Goal: Information Seeking & Learning: Find specific fact

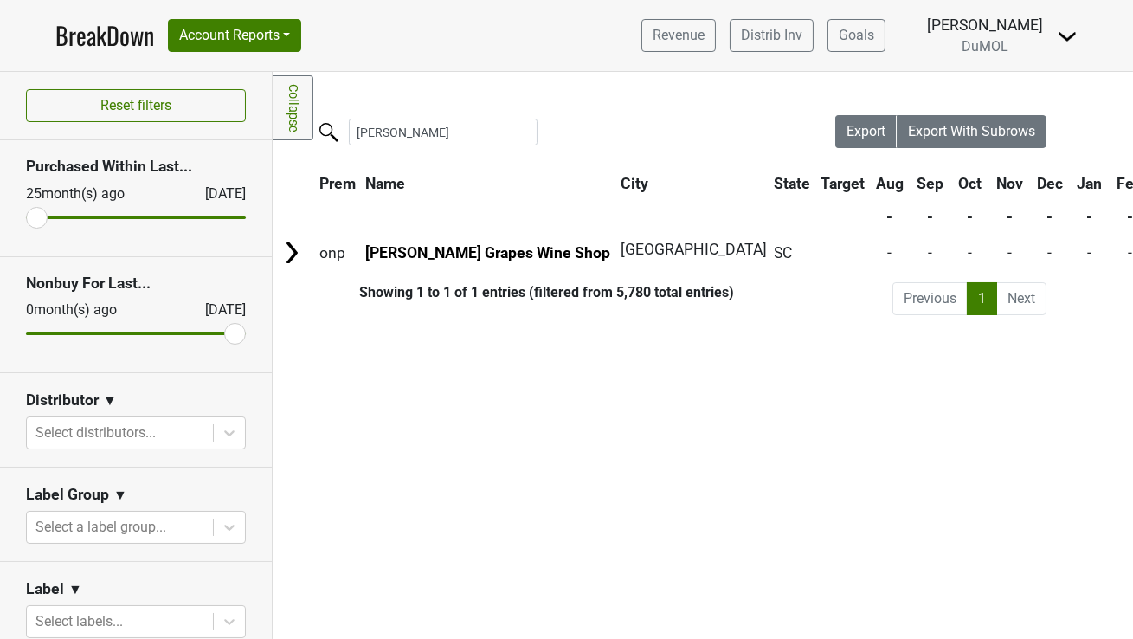
click at [100, 42] on link "BreakDown" at bounding box center [104, 35] width 99 height 36
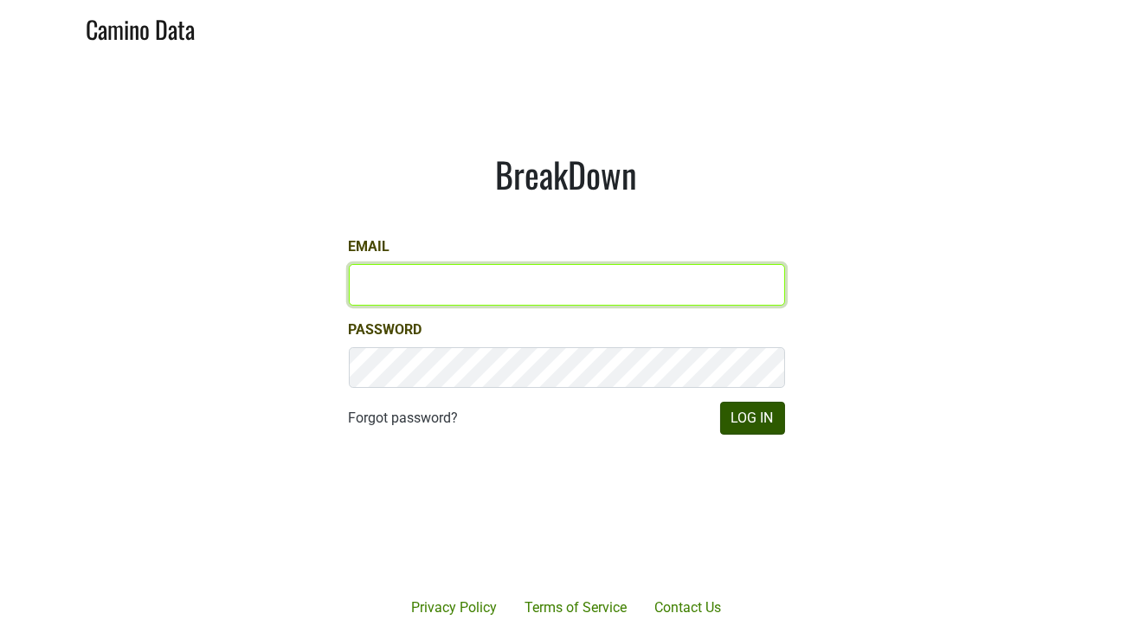
type input "mariette@dumol.com"
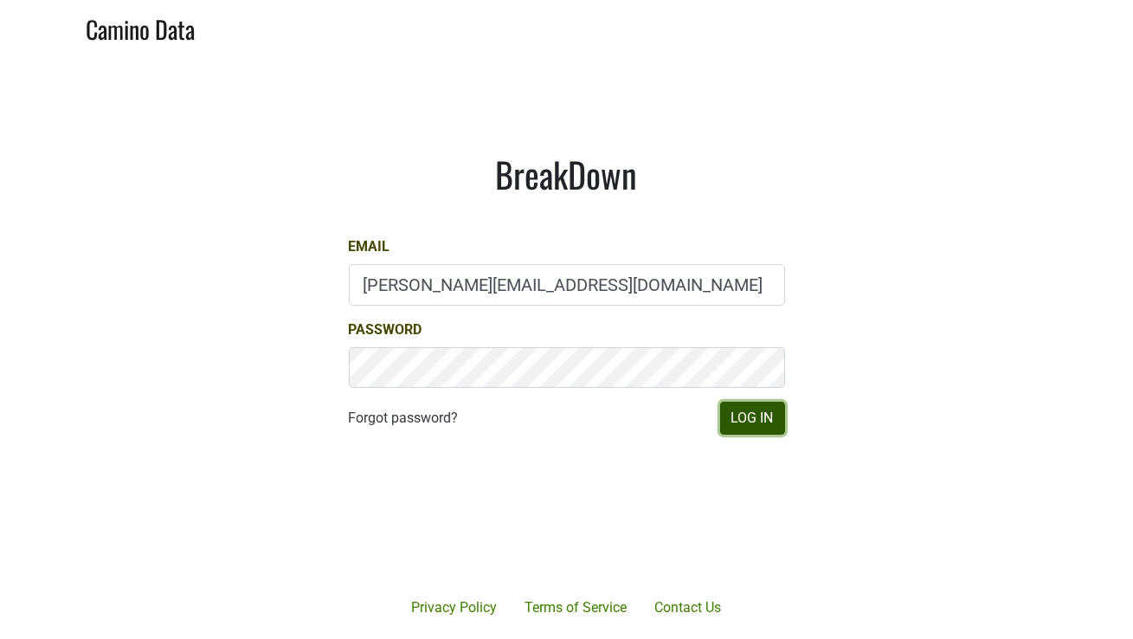
click at [744, 423] on button "Log In" at bounding box center [752, 418] width 65 height 33
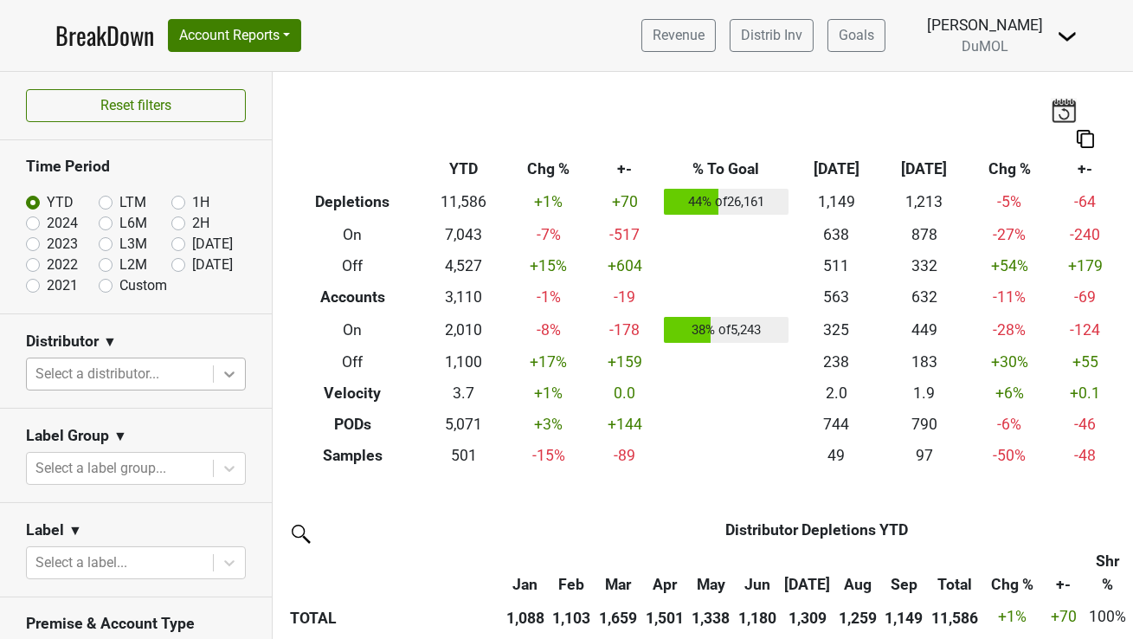
click at [235, 368] on icon at bounding box center [229, 373] width 17 height 17
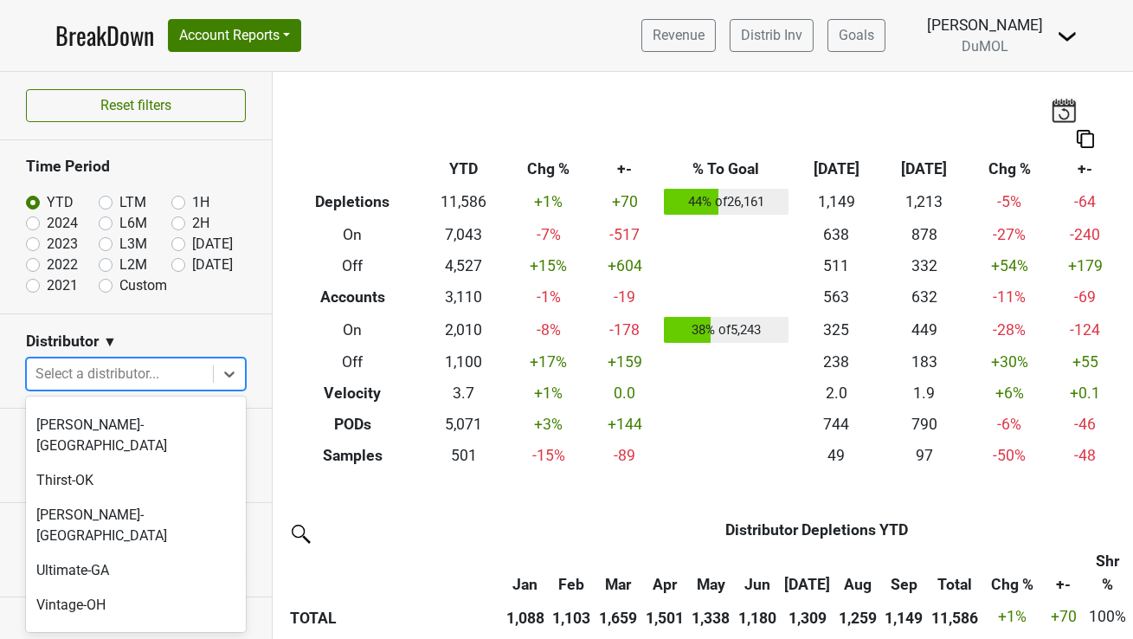
scroll to position [1522, 0]
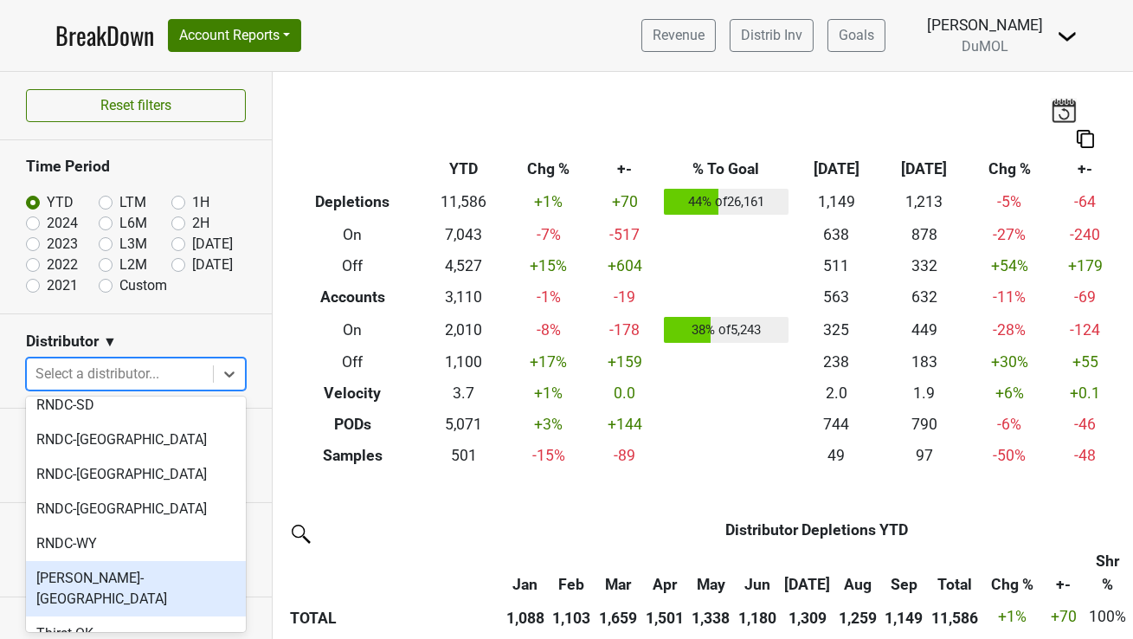
click at [84, 561] on div "Slocum-CT" at bounding box center [136, 588] width 220 height 55
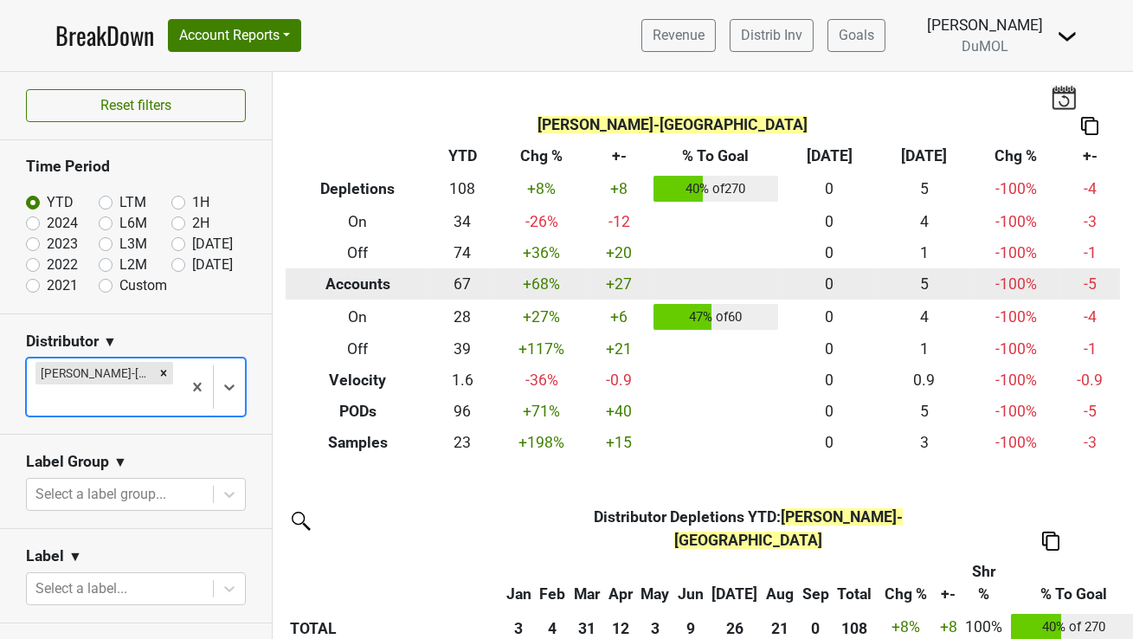
scroll to position [17, 0]
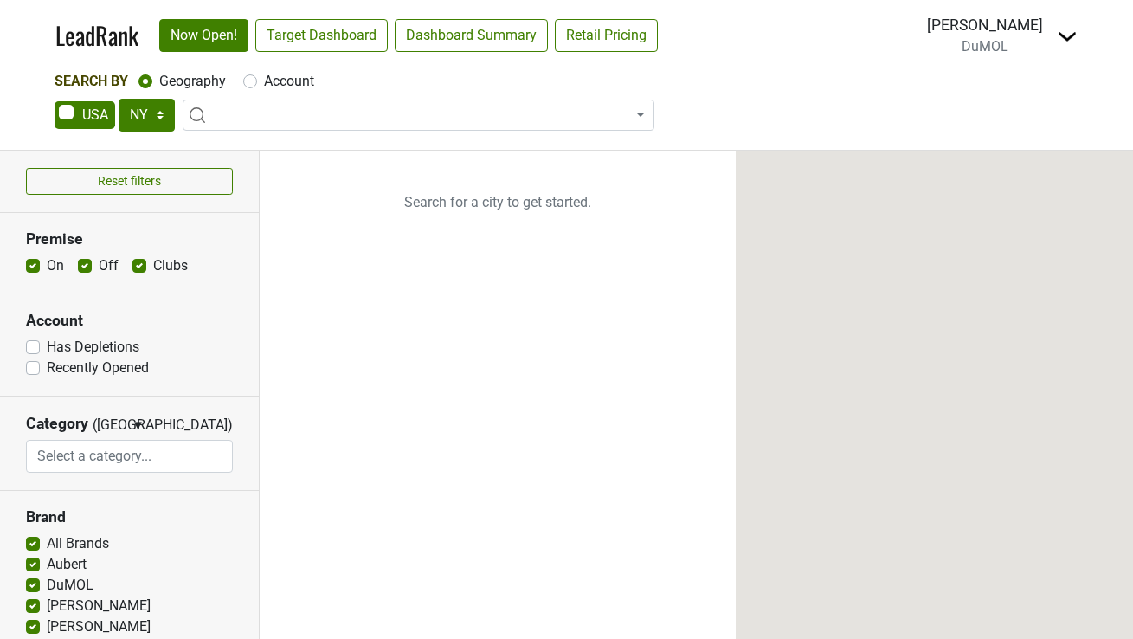
select select "NY"
select select
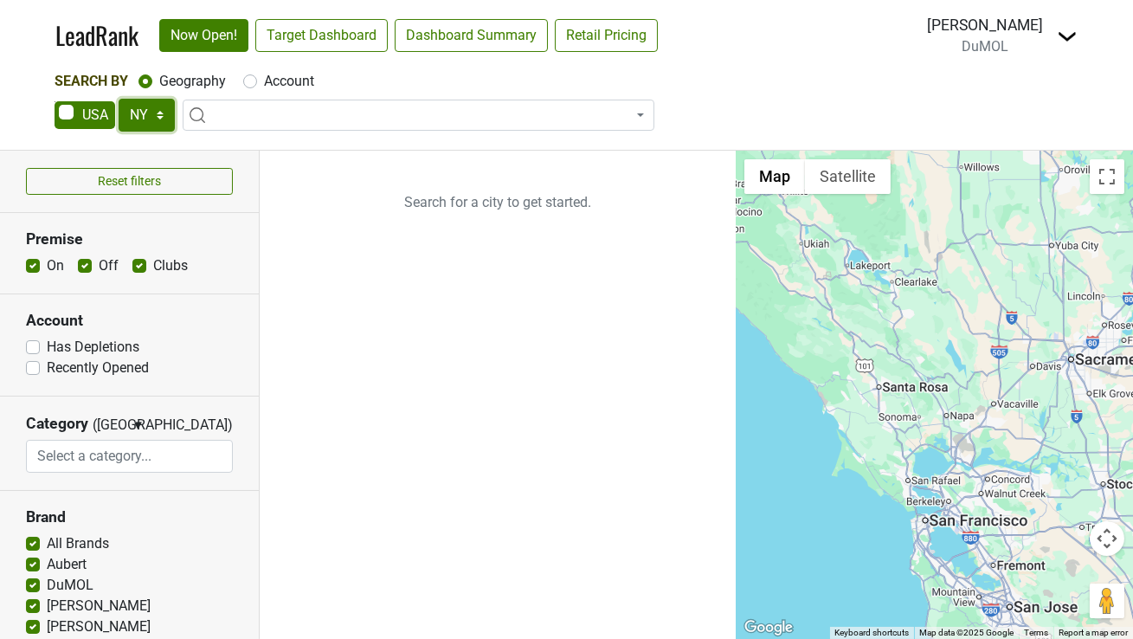
click at [131, 108] on select "AK AL AR AZ CA CO CT DC DE FL GA HI IA ID IL IN KS KY LA MA MD ME MI MN MO MS M…" at bounding box center [147, 115] width 56 height 33
select select "NC"
click at [119, 99] on select "AK AL AR AZ CA CO CT DC DE FL GA HI IA ID IL IN KS KY LA MA MD ME MI MN MO MS M…" at bounding box center [147, 115] width 56 height 33
click at [264, 81] on label "Account" at bounding box center [289, 81] width 50 height 21
click at [257, 81] on input "Account" at bounding box center [250, 79] width 14 height 17
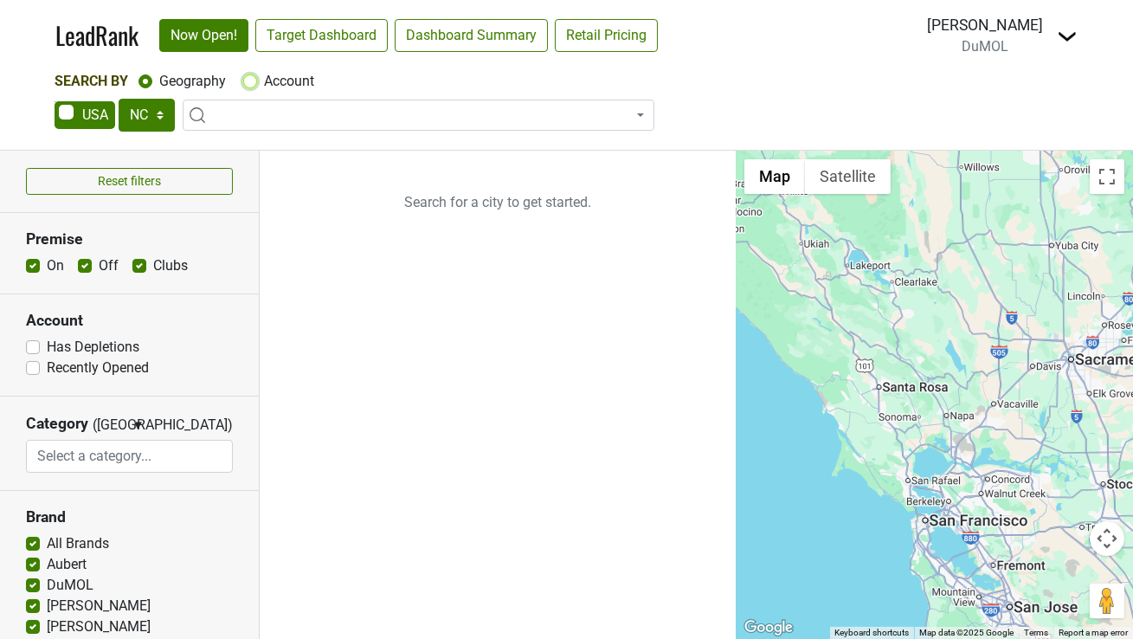
radio input "true"
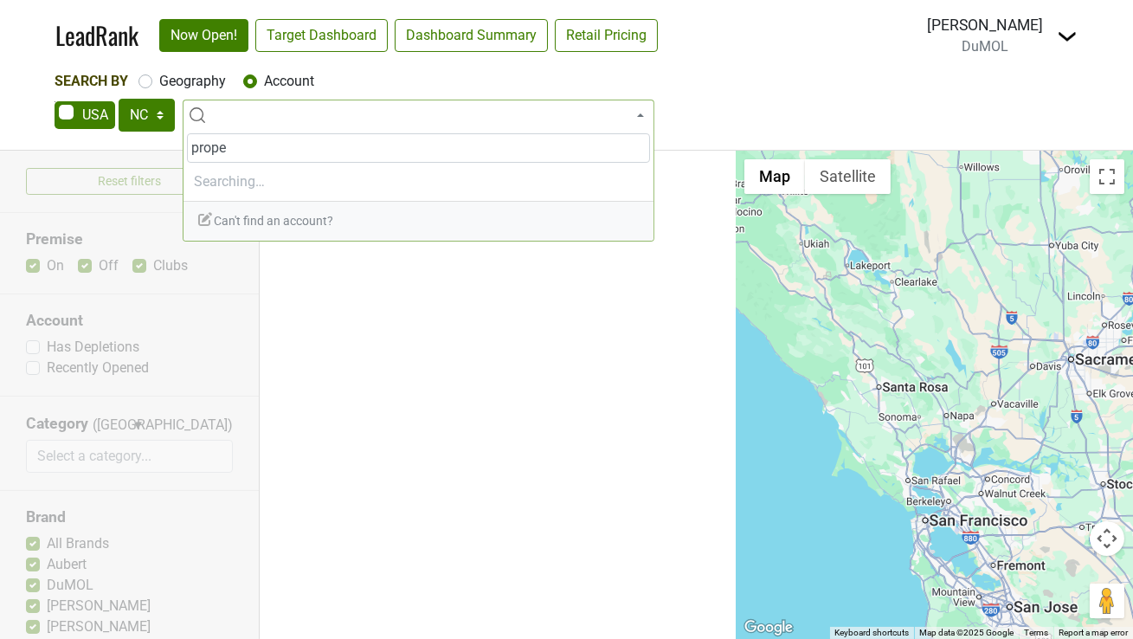
type input "proper"
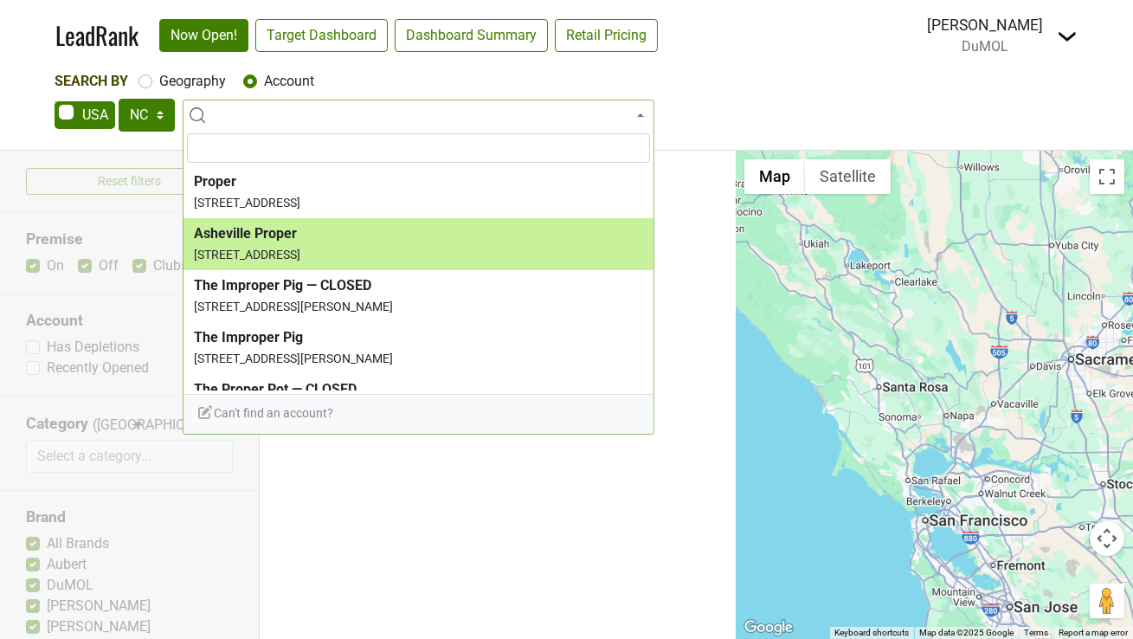
select select "123783203"
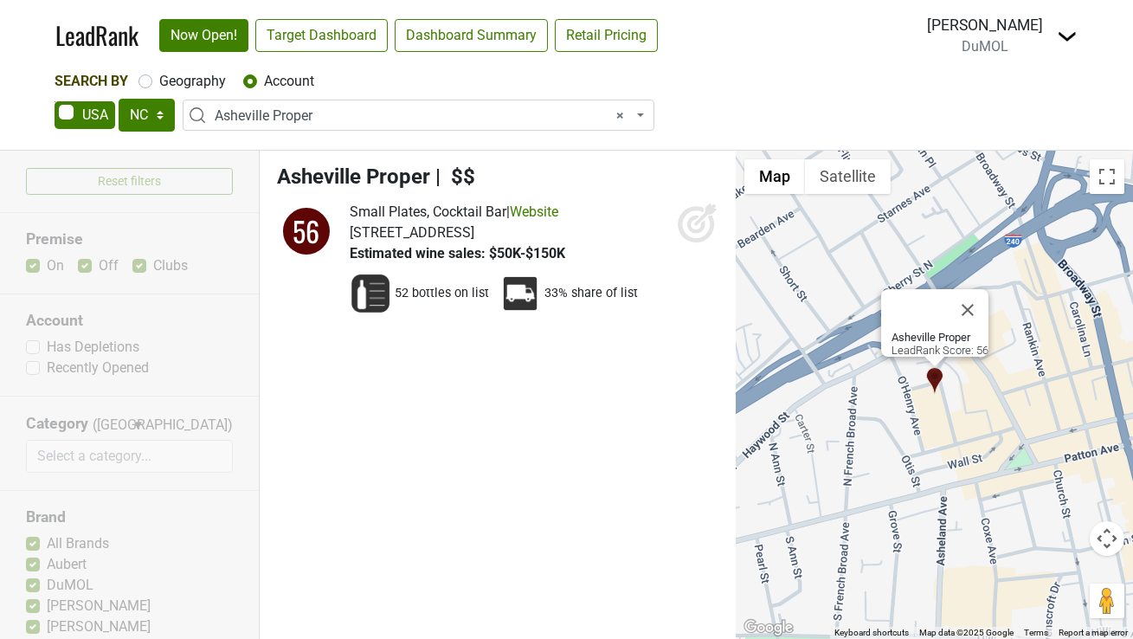
click at [205, 77] on label "Geography" at bounding box center [192, 81] width 67 height 21
click at [152, 77] on input "Geography" at bounding box center [146, 79] width 14 height 17
radio input "true"
select select
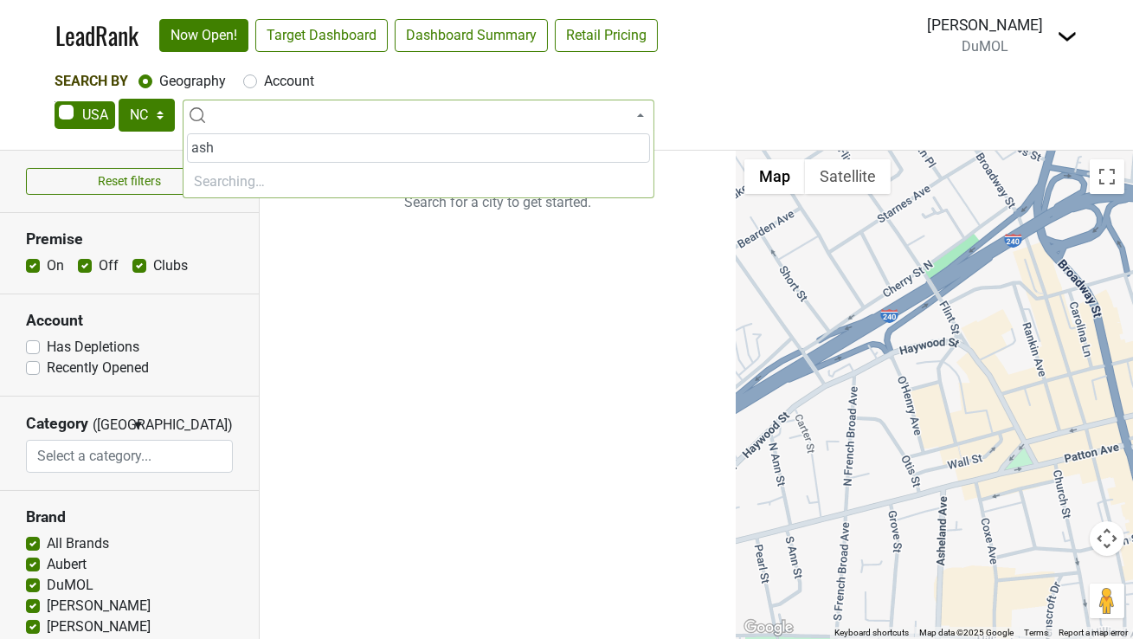
type input "ashe"
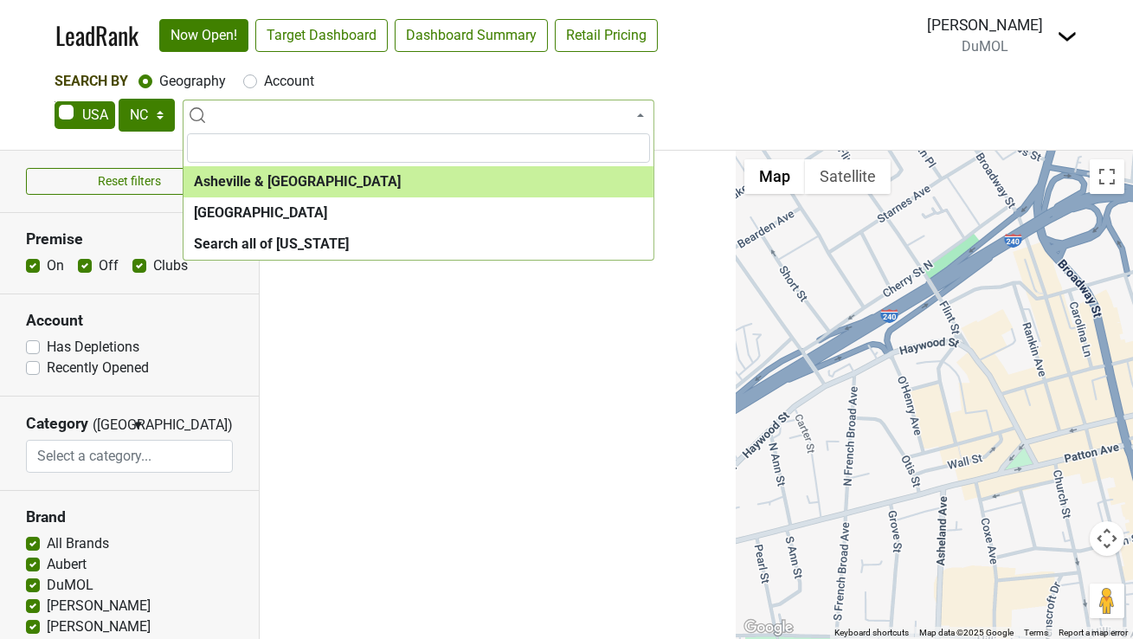
select select "1107"
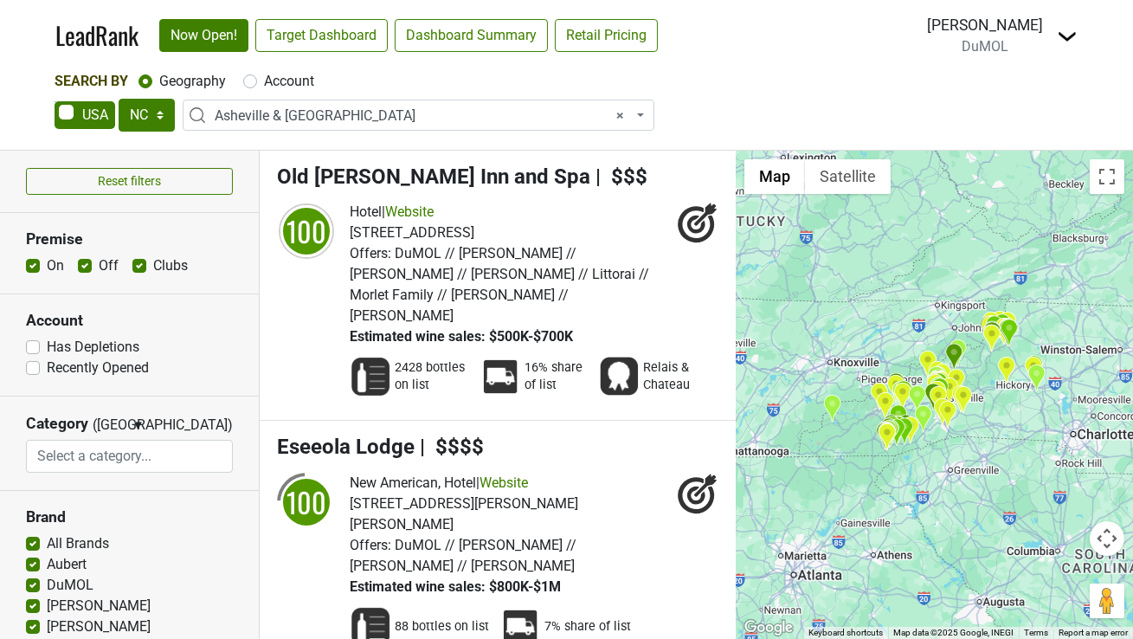
click at [47, 264] on label "On" at bounding box center [55, 265] width 17 height 21
click at [35, 264] on input "On" at bounding box center [33, 263] width 14 height 17
checkbox input "false"
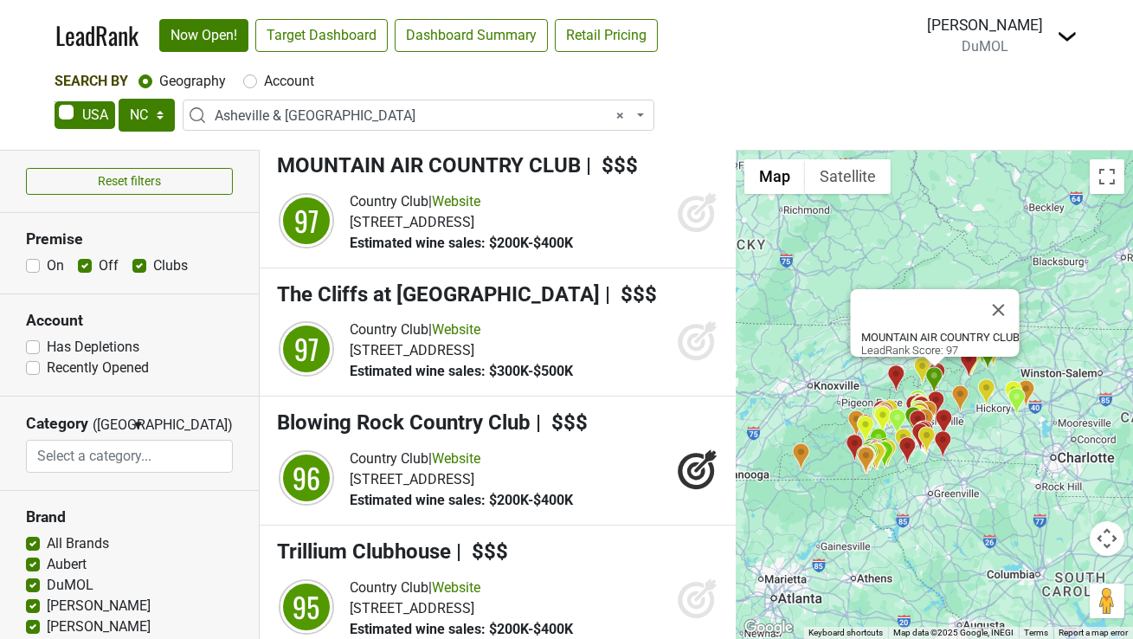
scroll to position [605, 0]
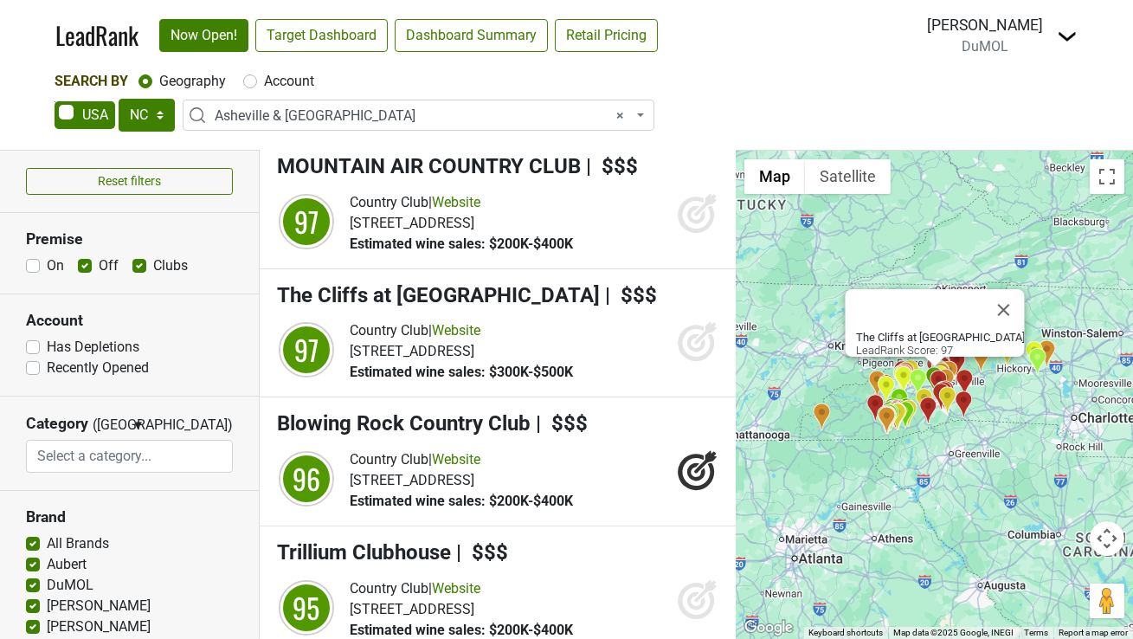
click at [147, 264] on div "Clubs" at bounding box center [159, 265] width 55 height 21
click at [153, 265] on label "Clubs" at bounding box center [170, 265] width 35 height 21
click at [135, 265] on input "Clubs" at bounding box center [139, 263] width 14 height 17
checkbox input "false"
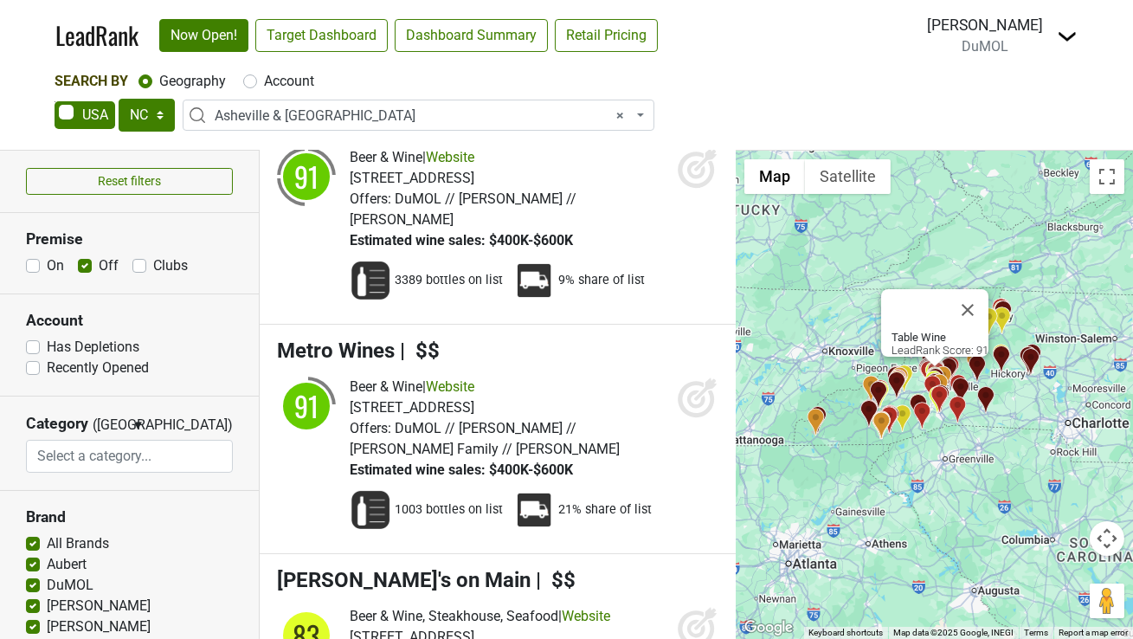
scroll to position [246, 0]
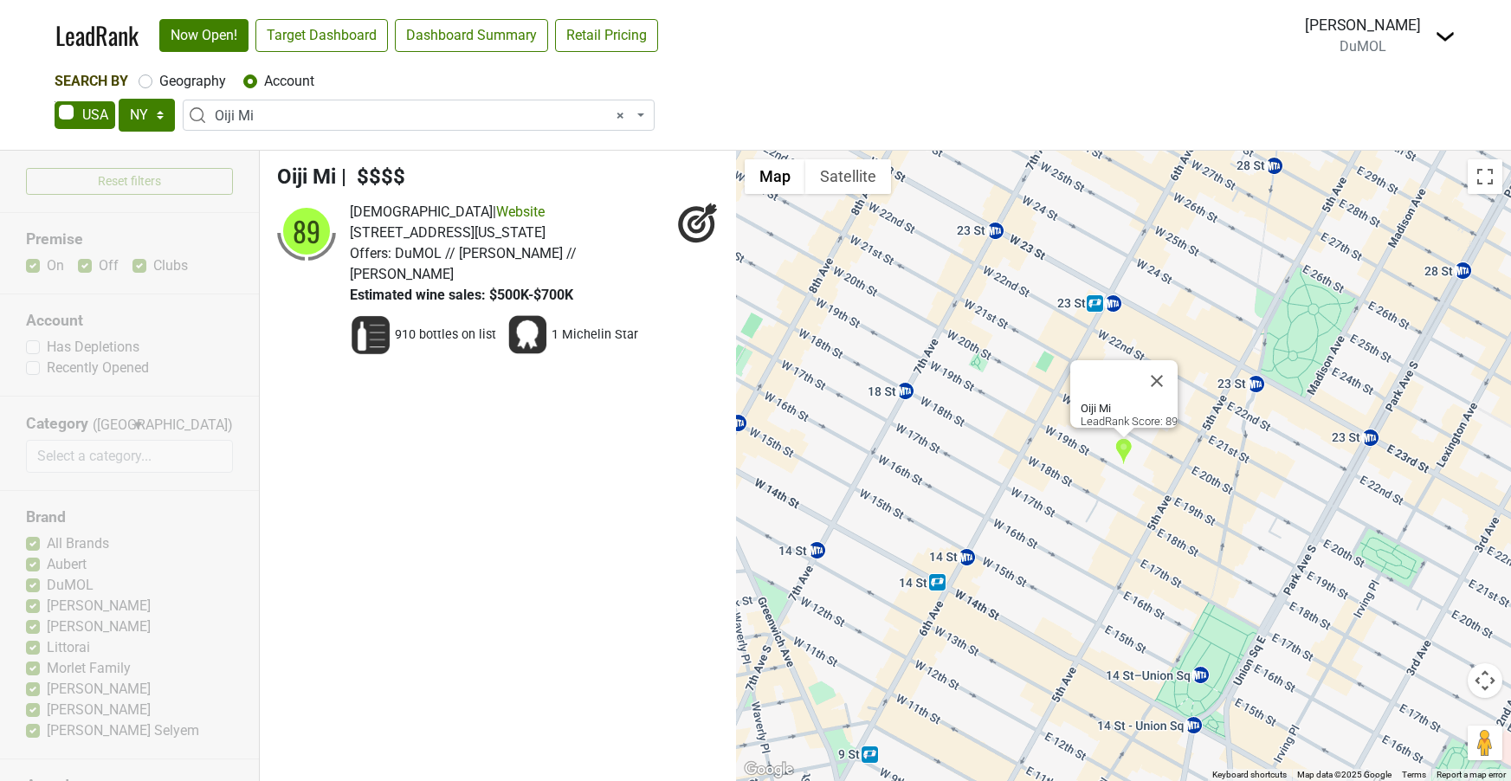
select select "NY"
select select "123842863"
select select
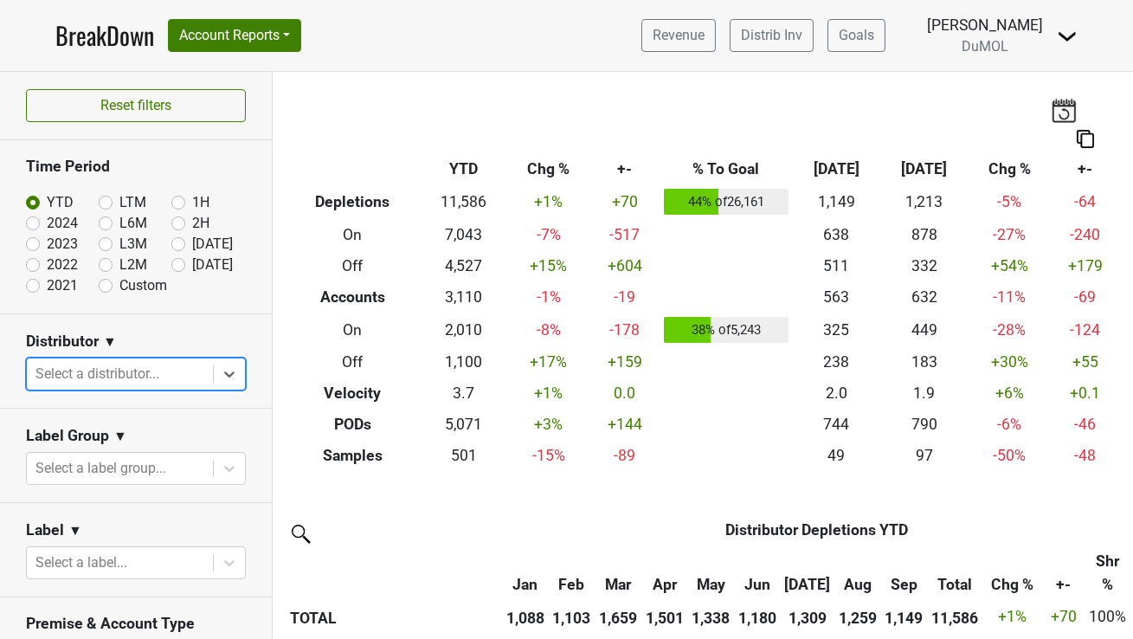
click at [223, 371] on icon at bounding box center [229, 373] width 17 height 17
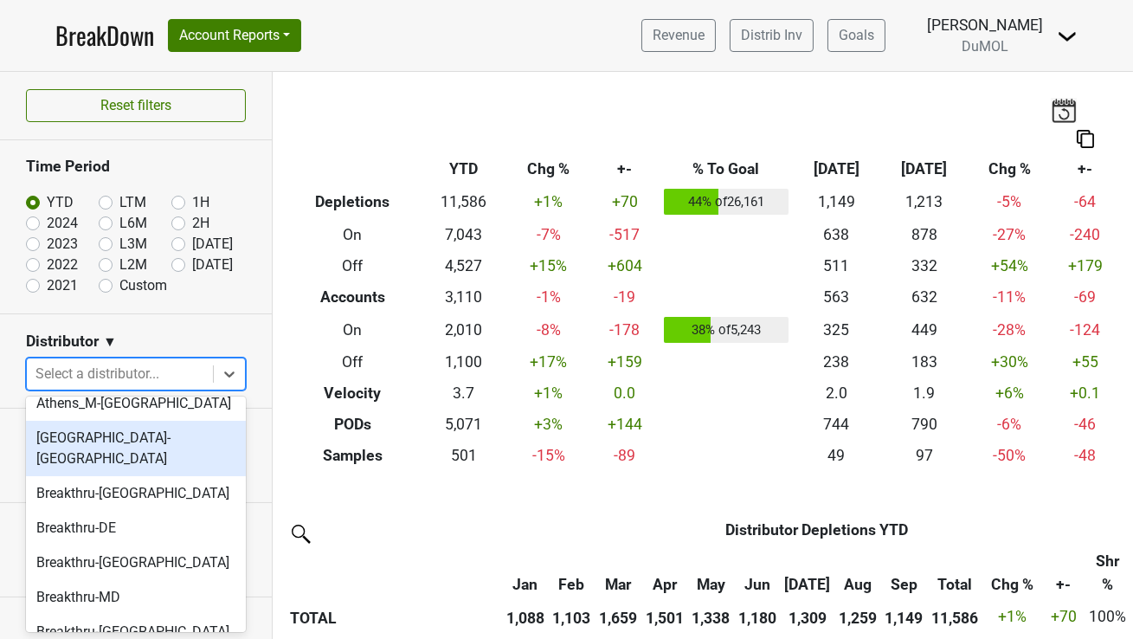
scroll to position [129, 0]
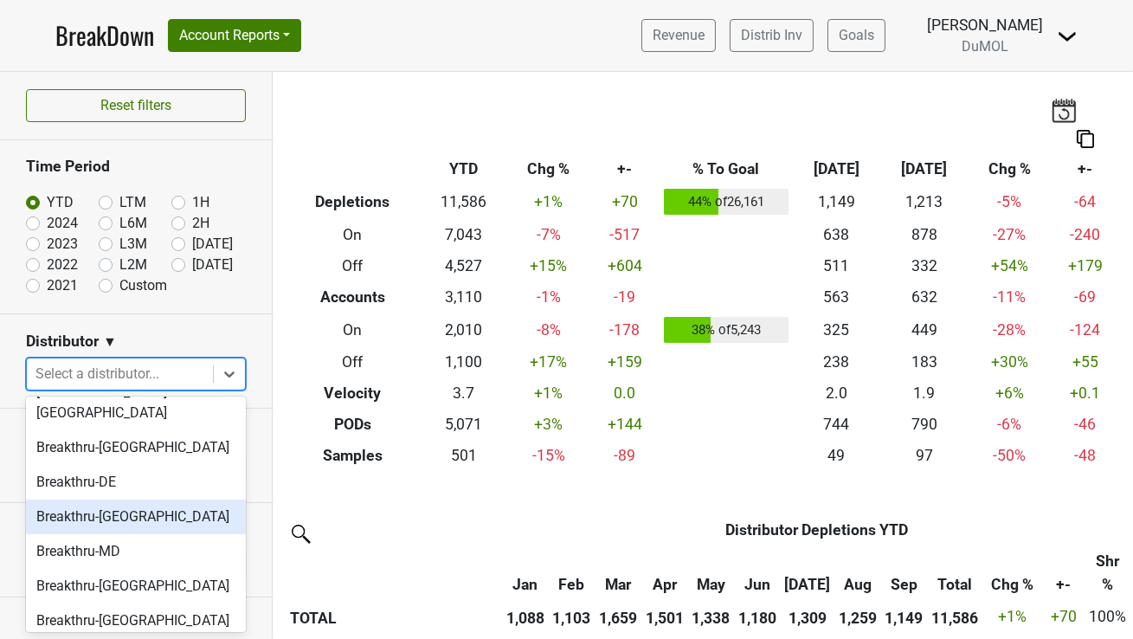
click at [93, 499] on div "Breakthru-FL" at bounding box center [136, 516] width 220 height 35
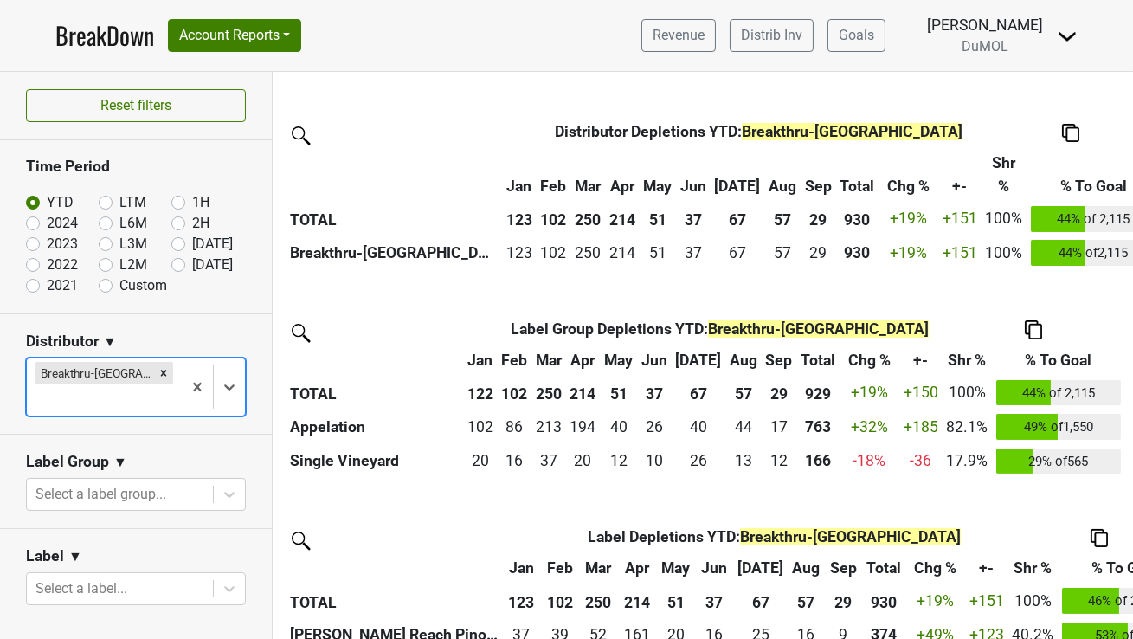
scroll to position [703, 0]
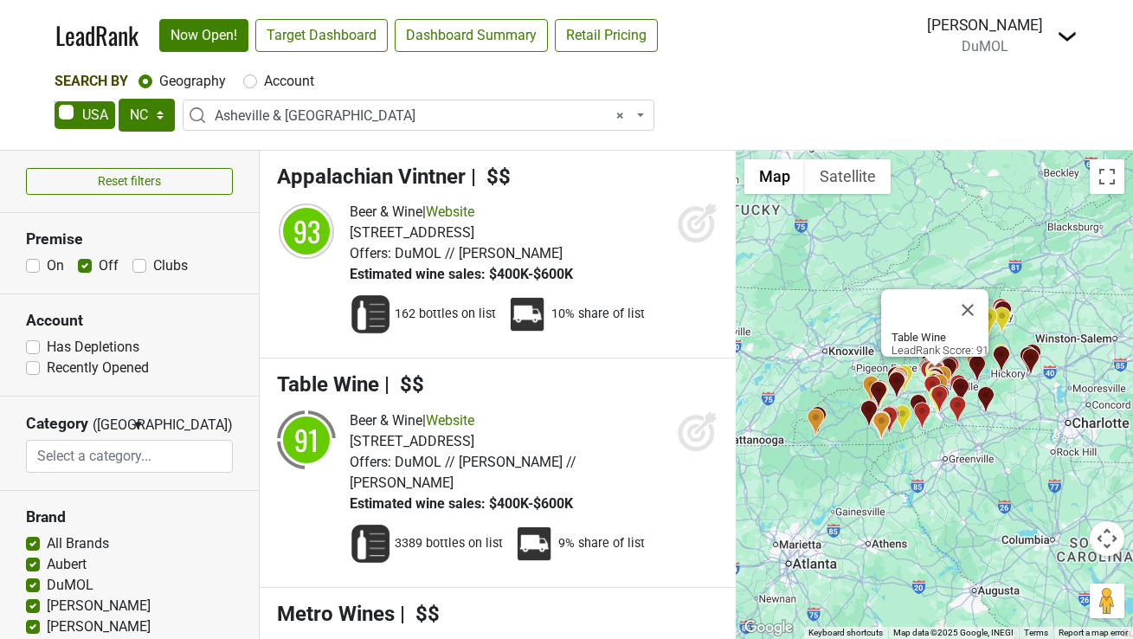
select select "NC"
select select "1107"
select select
click at [154, 118] on select "AK AL AR AZ CA CO CT DC DE FL GA HI IA ID IL IN KS KY LA MA MD ME MI MN MO MS M…" at bounding box center [147, 115] width 56 height 33
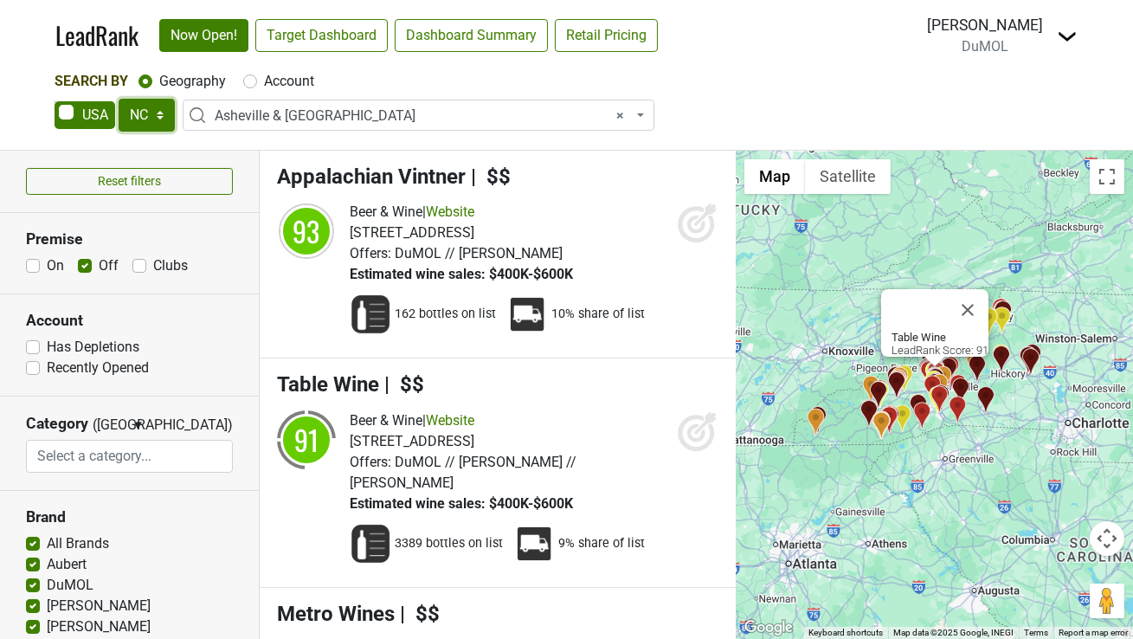
scroll to position [246, 0]
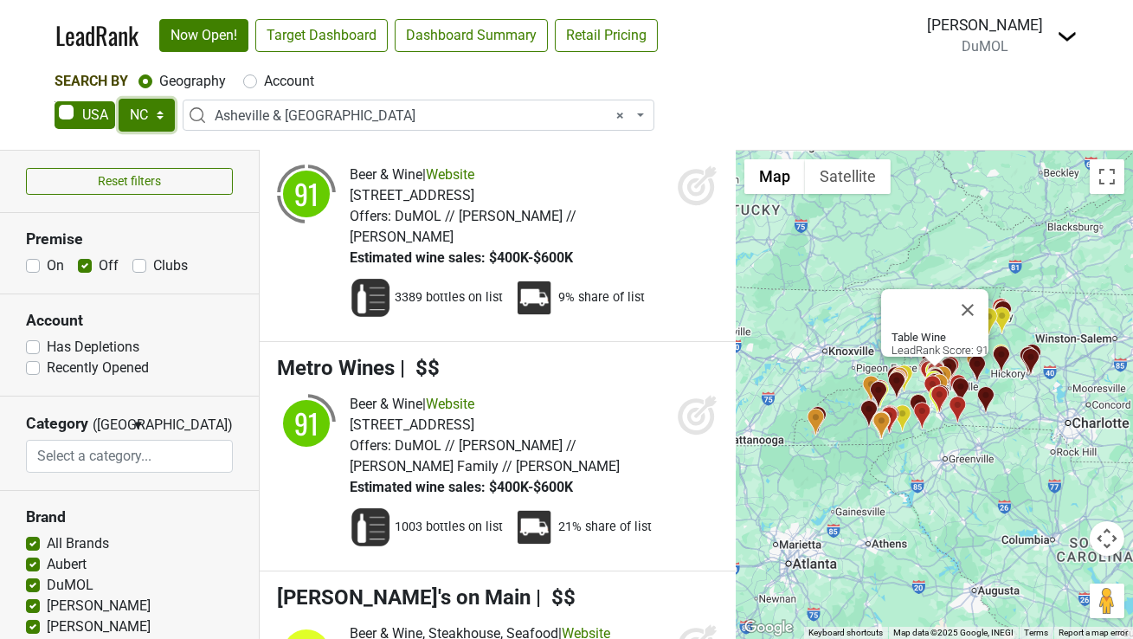
select select "FL"
click at [119, 99] on select "AK AL AR AZ CA CO CT DC DE FL GA HI IA ID IL IN KS KY LA MA MD ME MI MN MO MS M…" at bounding box center [147, 115] width 56 height 33
select select
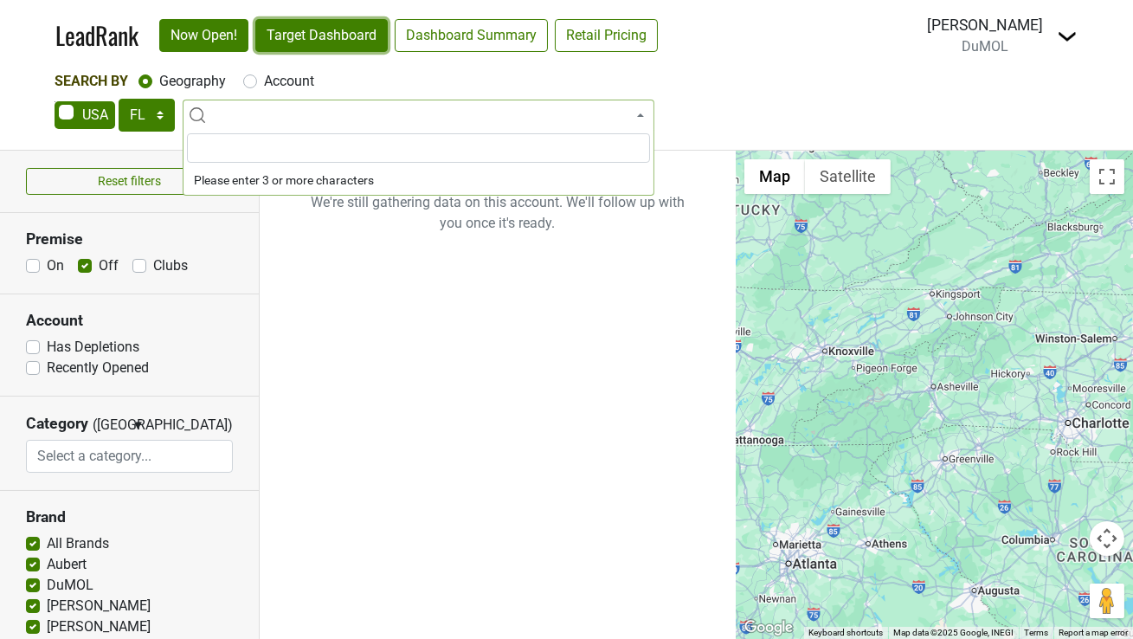
click at [302, 39] on link "Target Dashboard" at bounding box center [321, 35] width 132 height 33
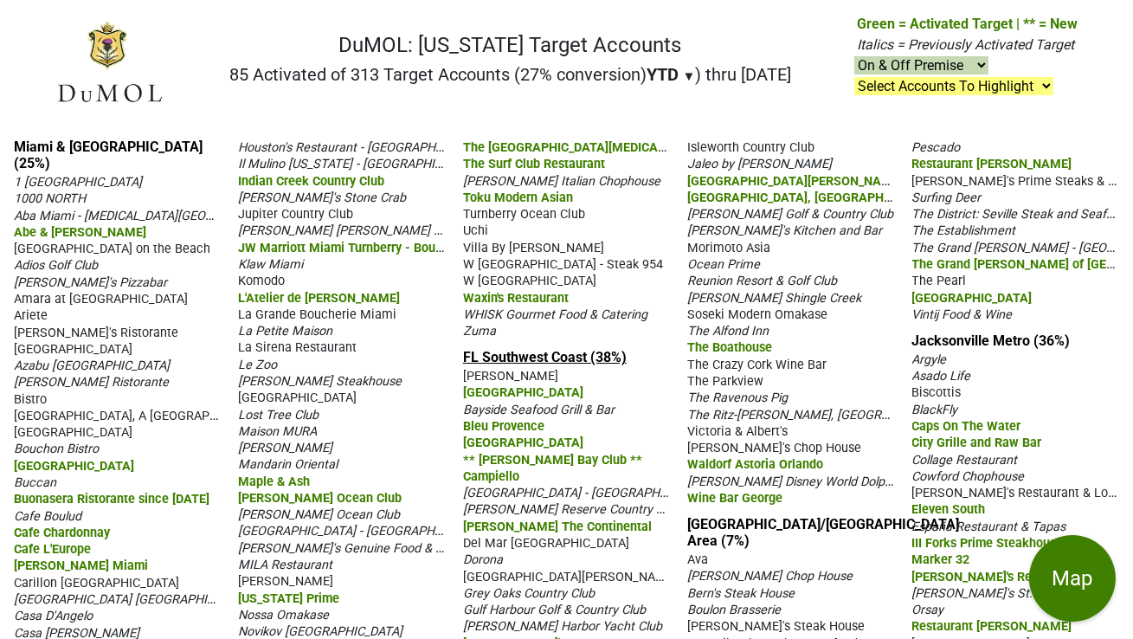
click at [512, 357] on link "FL Southwest Coast (38%)" at bounding box center [545, 357] width 164 height 16
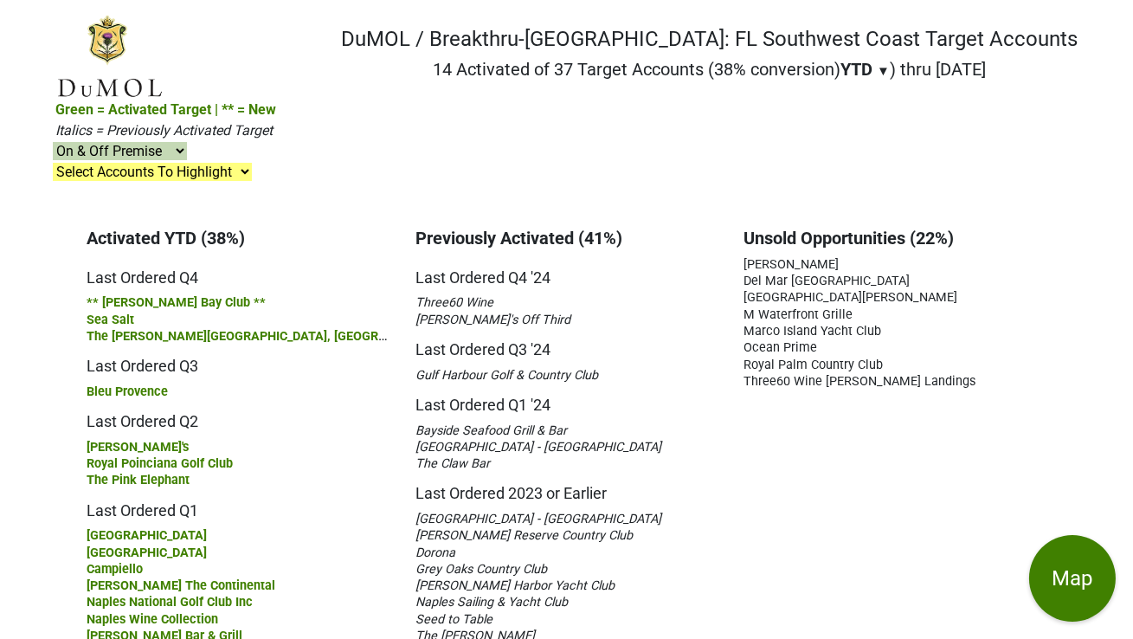
click at [125, 327] on span "The [PERSON_NAME][GEOGRAPHIC_DATA], [GEOGRAPHIC_DATA]" at bounding box center [271, 335] width 368 height 16
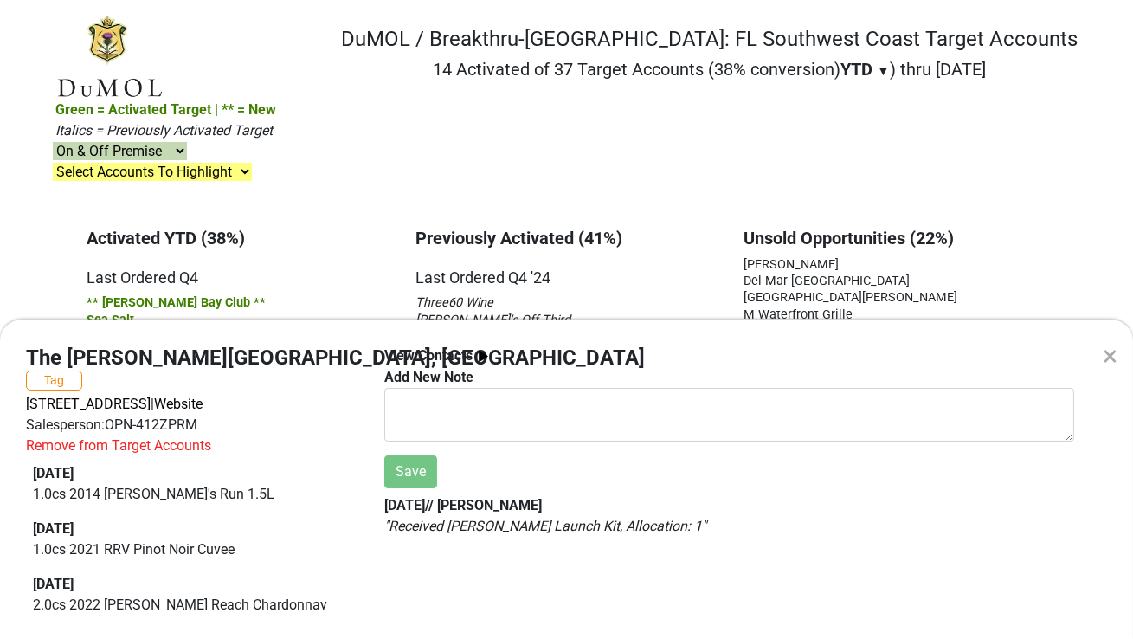
click at [1111, 358] on div "×" at bounding box center [1110, 356] width 15 height 42
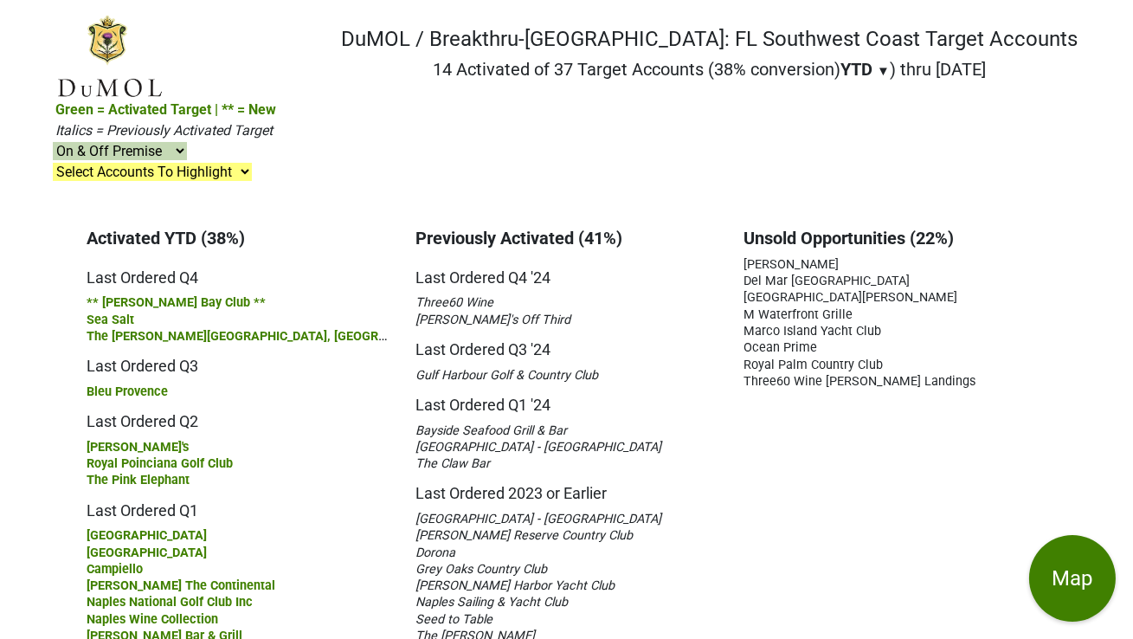
click at [139, 327] on span "The [PERSON_NAME][GEOGRAPHIC_DATA], [GEOGRAPHIC_DATA]" at bounding box center [271, 335] width 368 height 16
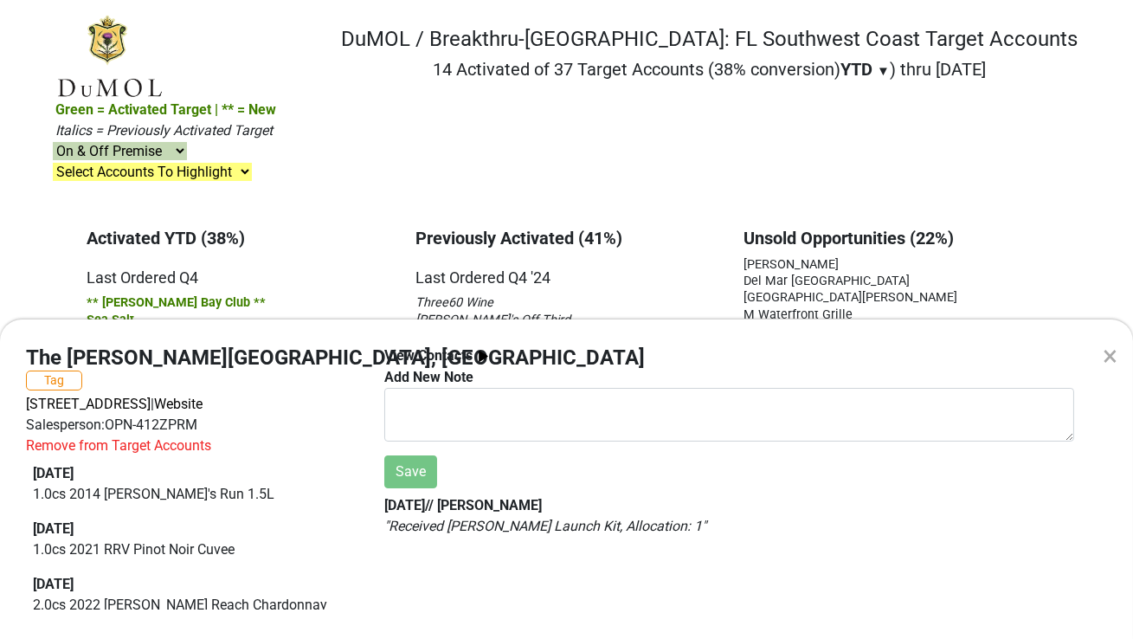
click at [1112, 353] on div "×" at bounding box center [1110, 356] width 15 height 42
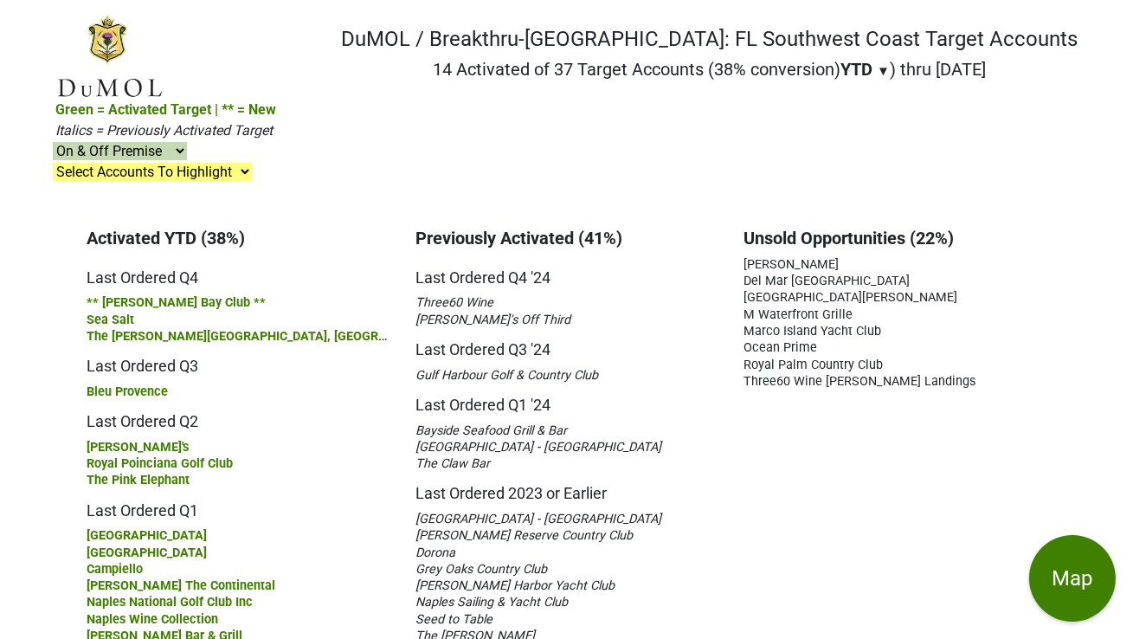
click at [144, 327] on span "The [PERSON_NAME][GEOGRAPHIC_DATA], [GEOGRAPHIC_DATA]" at bounding box center [271, 335] width 368 height 16
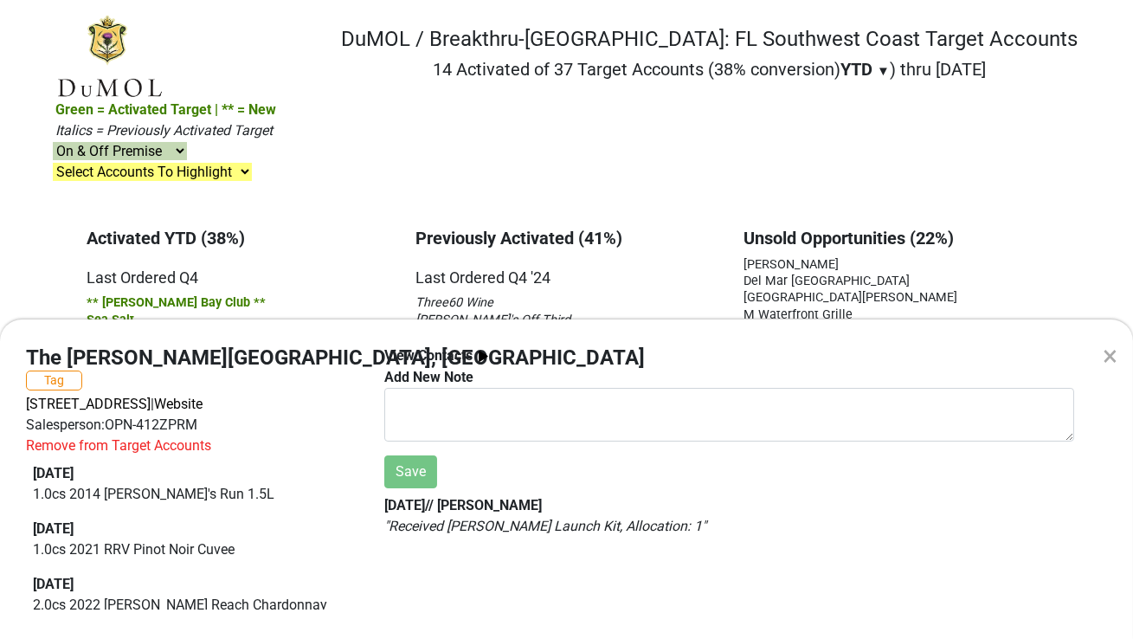
click at [1113, 356] on div "×" at bounding box center [1110, 356] width 15 height 42
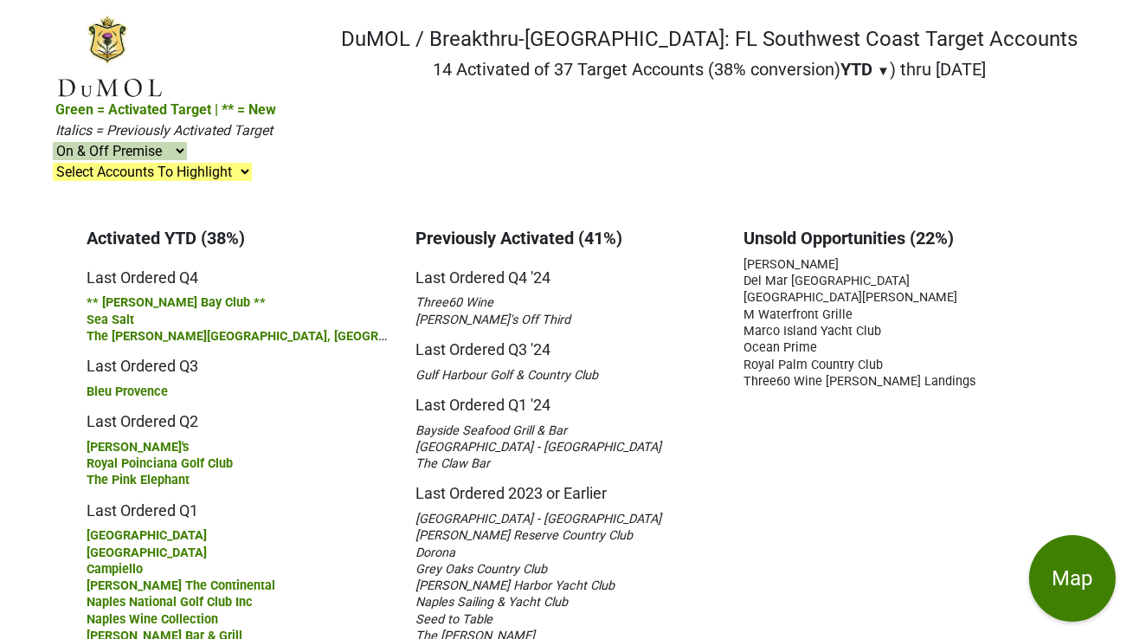
scroll to position [0, 10]
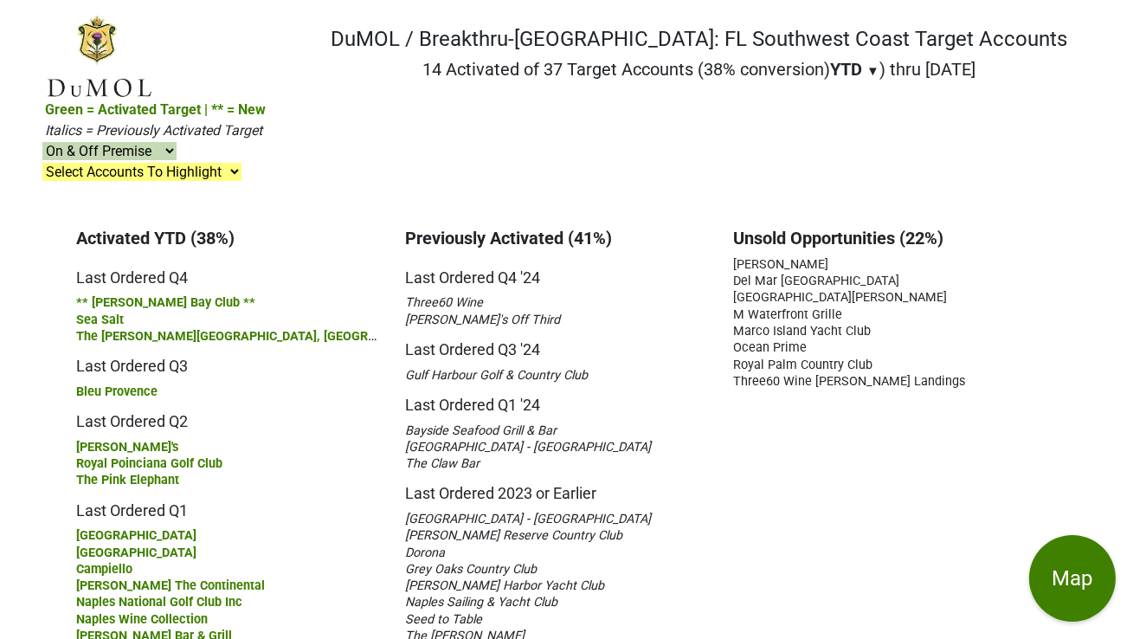
click at [124, 456] on span "Royal Poinciana Golf Club" at bounding box center [149, 463] width 146 height 15
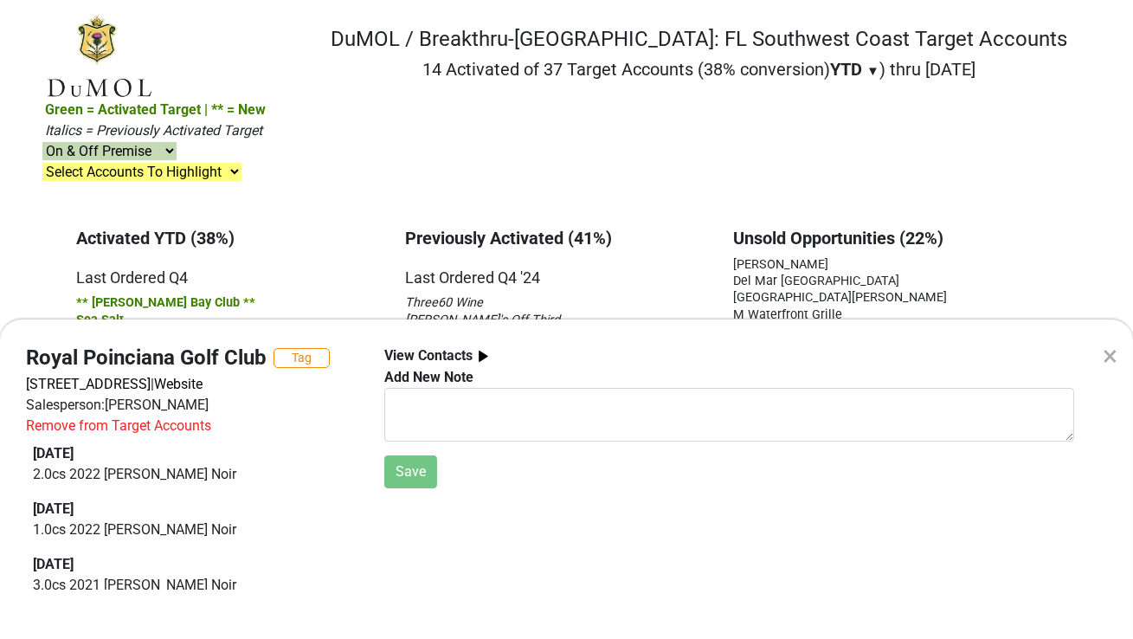
click at [106, 215] on div "× Royal Poinciana Golf Club Tag [STREET_ADDRESS] | Website Salesperson: [PERSON…" at bounding box center [566, 319] width 1133 height 639
click at [106, 295] on span "** [PERSON_NAME] Bay Club **" at bounding box center [165, 302] width 179 height 15
click at [1114, 354] on div "×" at bounding box center [1110, 356] width 15 height 42
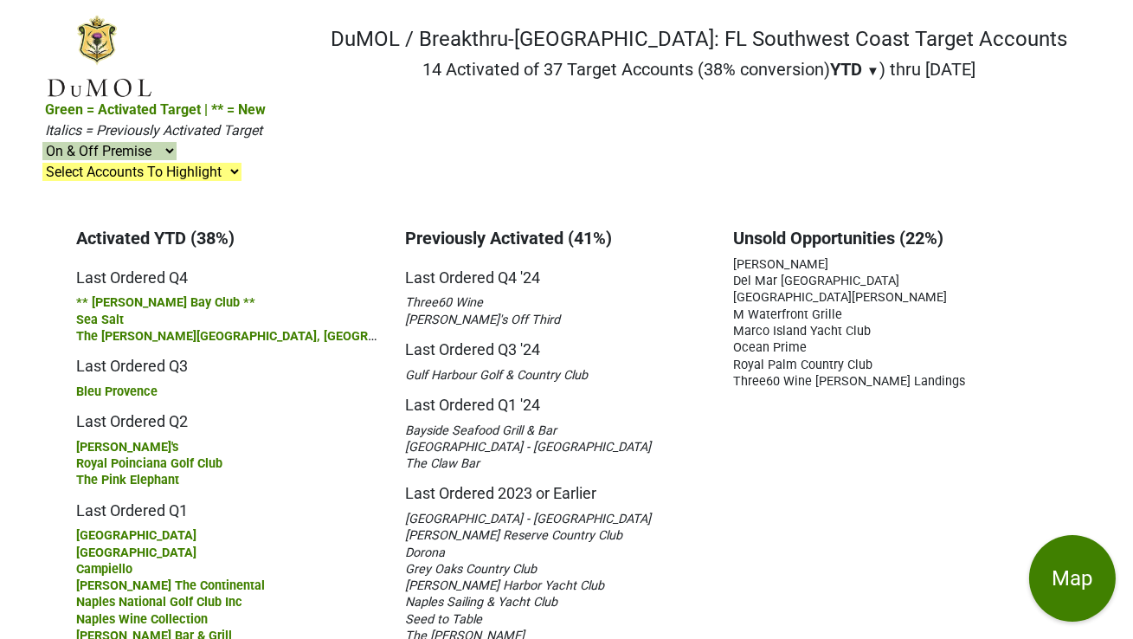
click at [109, 562] on span "Campiello" at bounding box center [104, 569] width 56 height 15
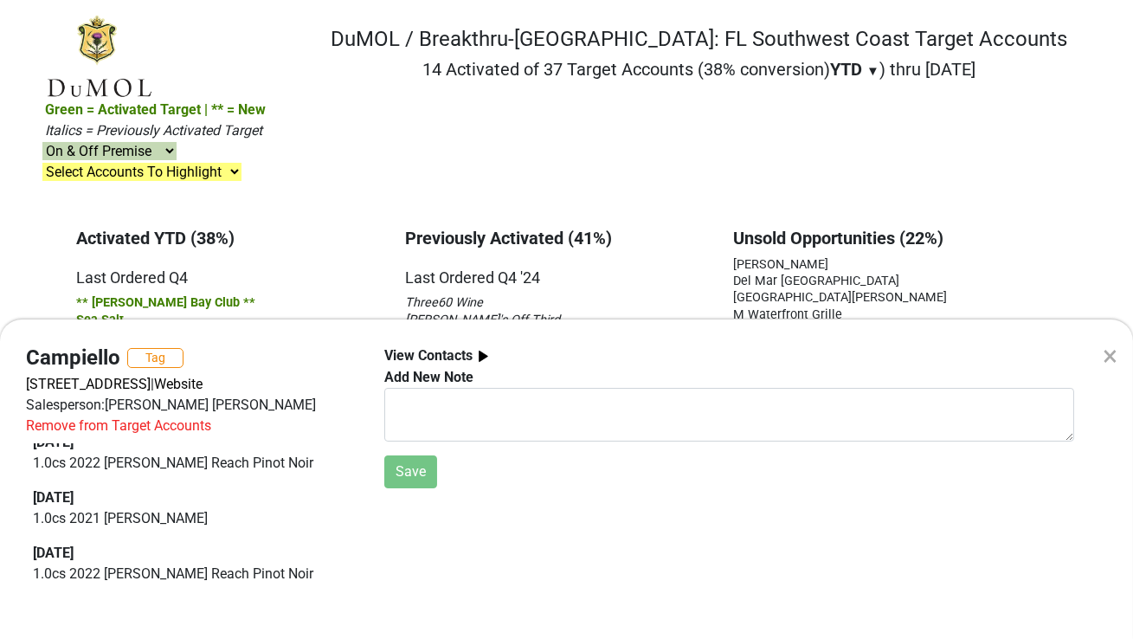
scroll to position [0, 0]
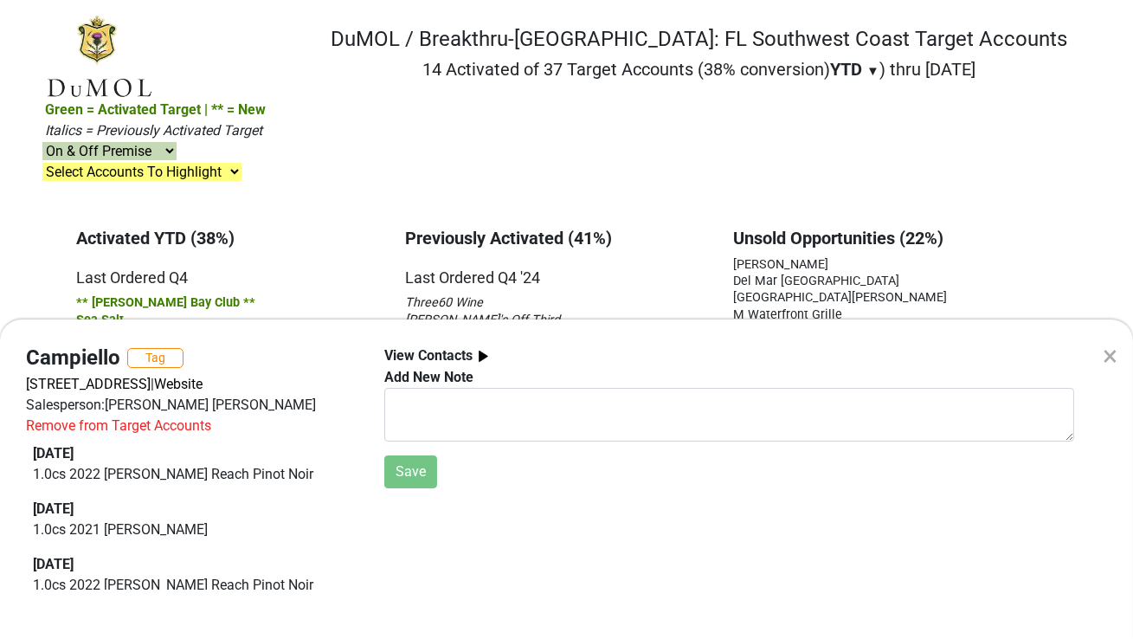
click at [1107, 353] on div "×" at bounding box center [1110, 356] width 15 height 42
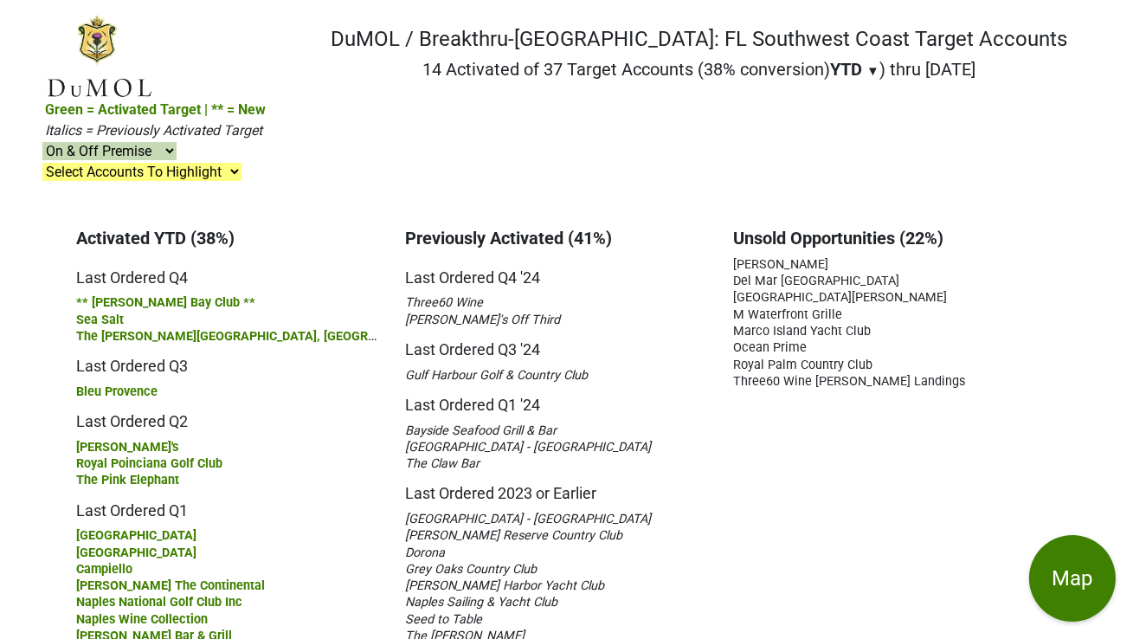
click at [144, 456] on span "Royal Poinciana Golf Club" at bounding box center [149, 463] width 146 height 15
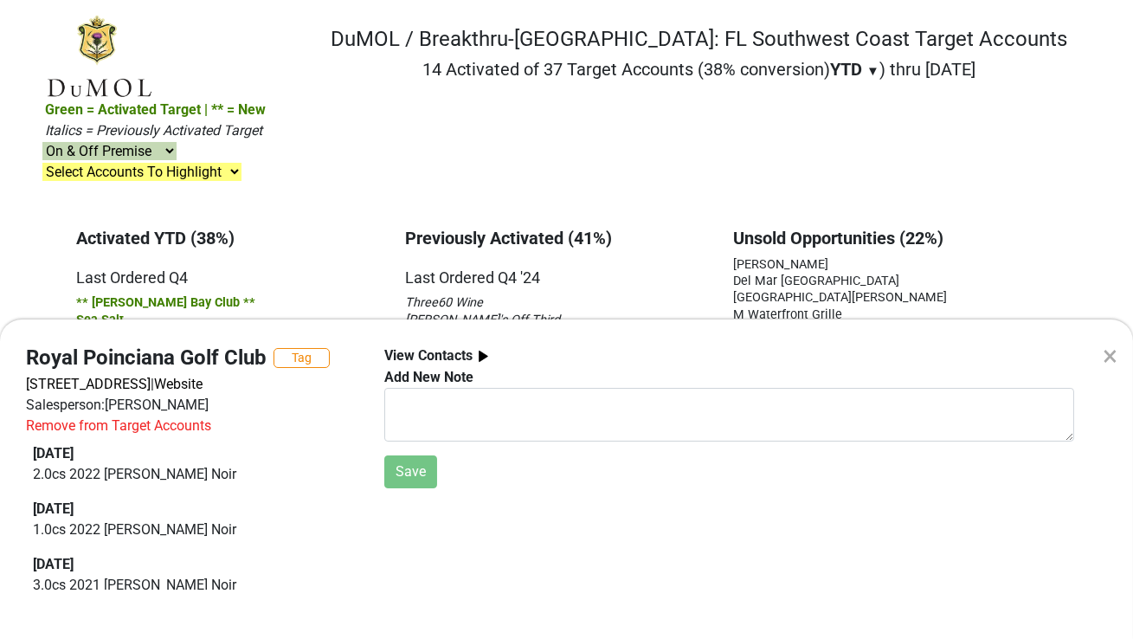
click at [798, 195] on div "× Royal Poinciana Golf Club Tag [STREET_ADDRESS] | Website Salesperson: [PERSON…" at bounding box center [566, 319] width 1133 height 639
click at [798, 274] on span "Del Mar [GEOGRAPHIC_DATA]" at bounding box center [816, 281] width 166 height 15
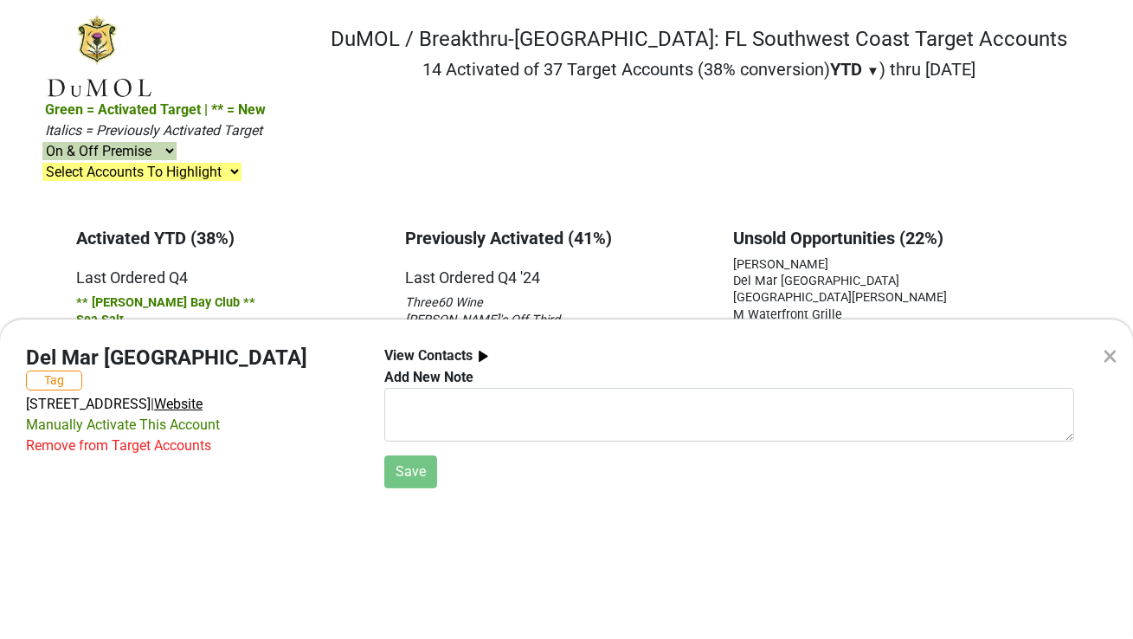
click at [203, 396] on span "Website" at bounding box center [178, 404] width 48 height 16
